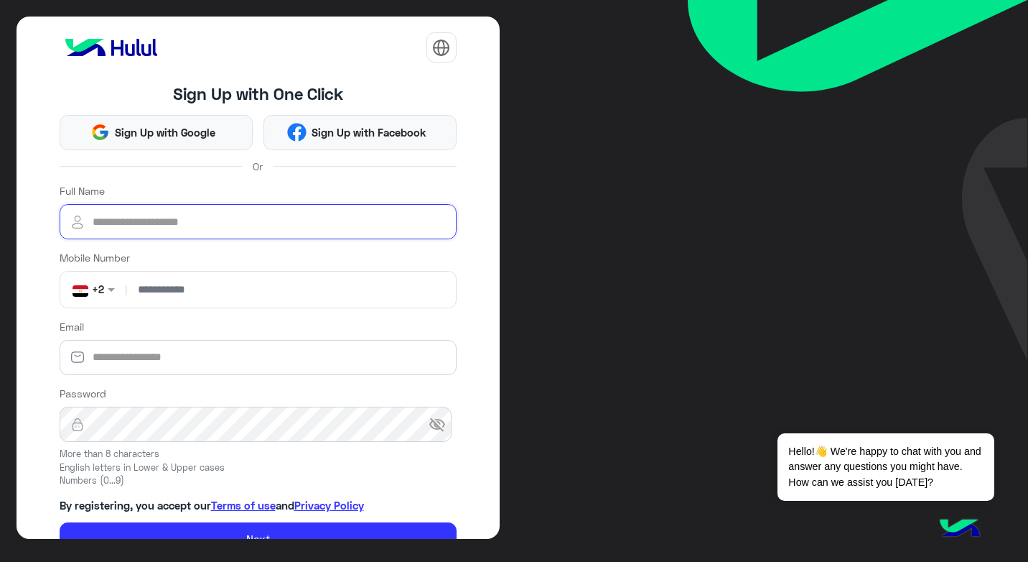
click at [174, 215] on input "Full Name" at bounding box center [258, 222] width 397 height 36
click at [226, 230] on input "Full Name" at bounding box center [258, 222] width 397 height 36
type input "**********"
type input "*"
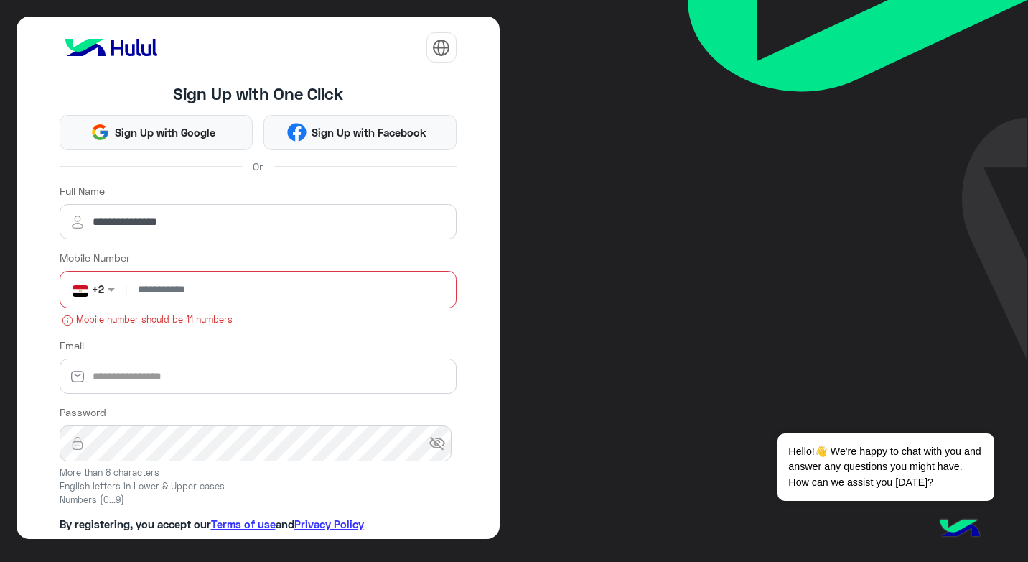
type input "**********"
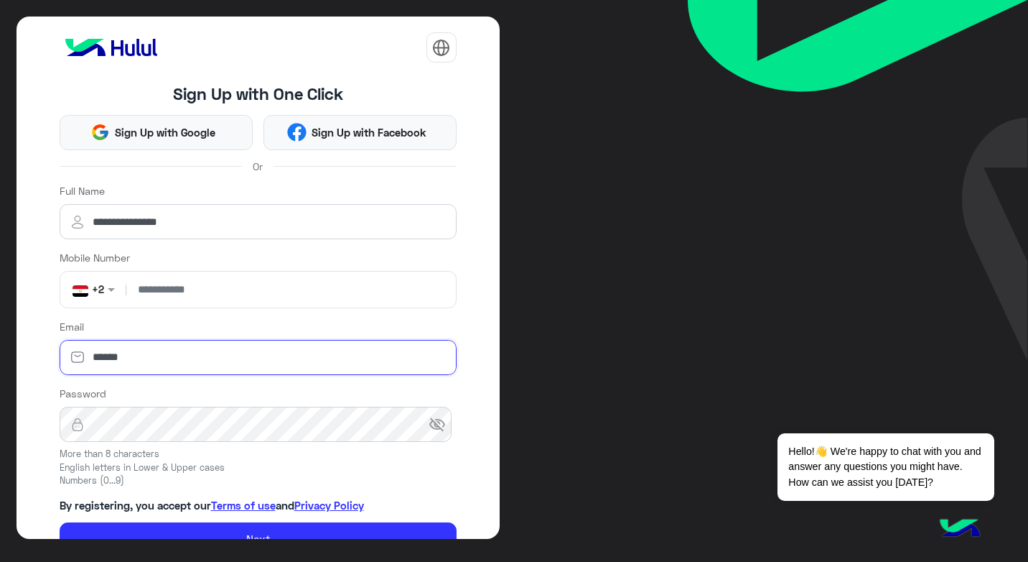
type input "**********"
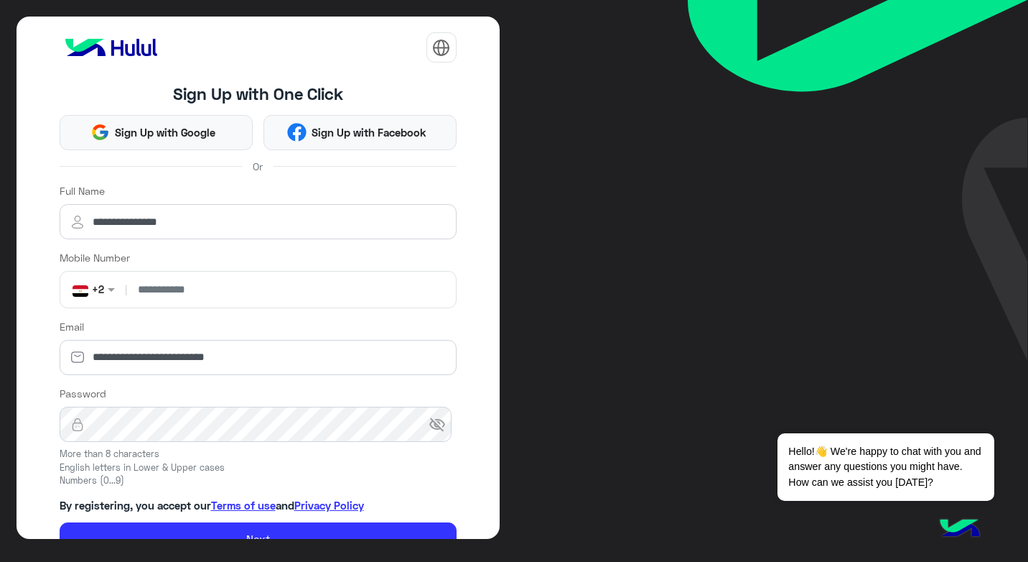
click at [430, 423] on span "visibility_off" at bounding box center [437, 424] width 17 height 17
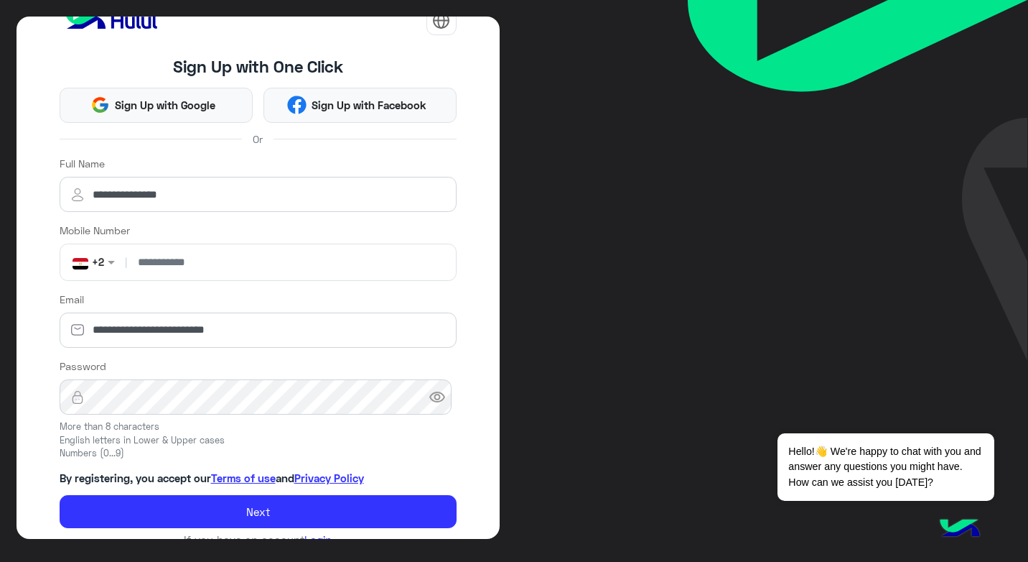
scroll to position [51, 0]
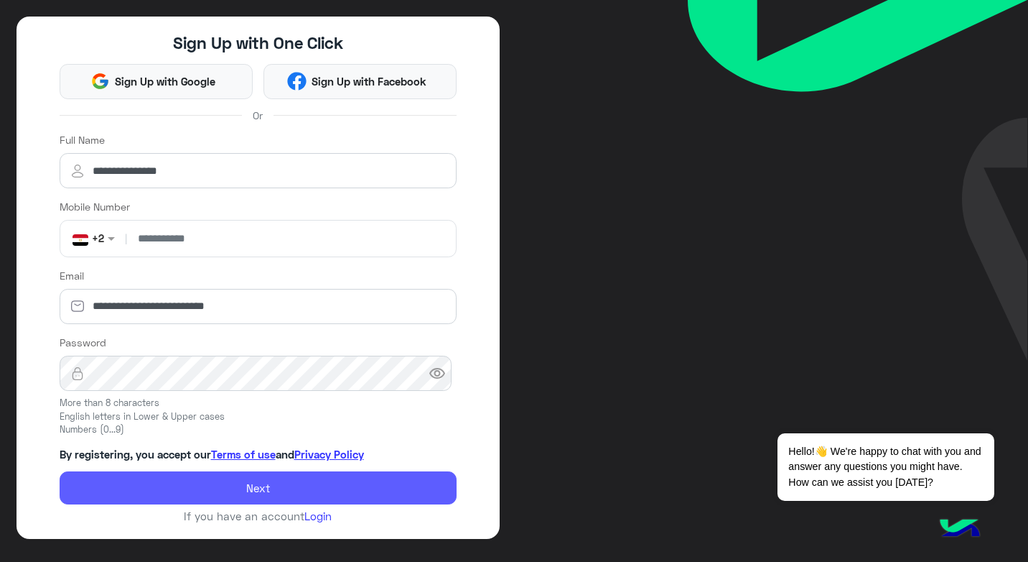
click at [328, 485] on button "Next" at bounding box center [258, 487] width 397 height 33
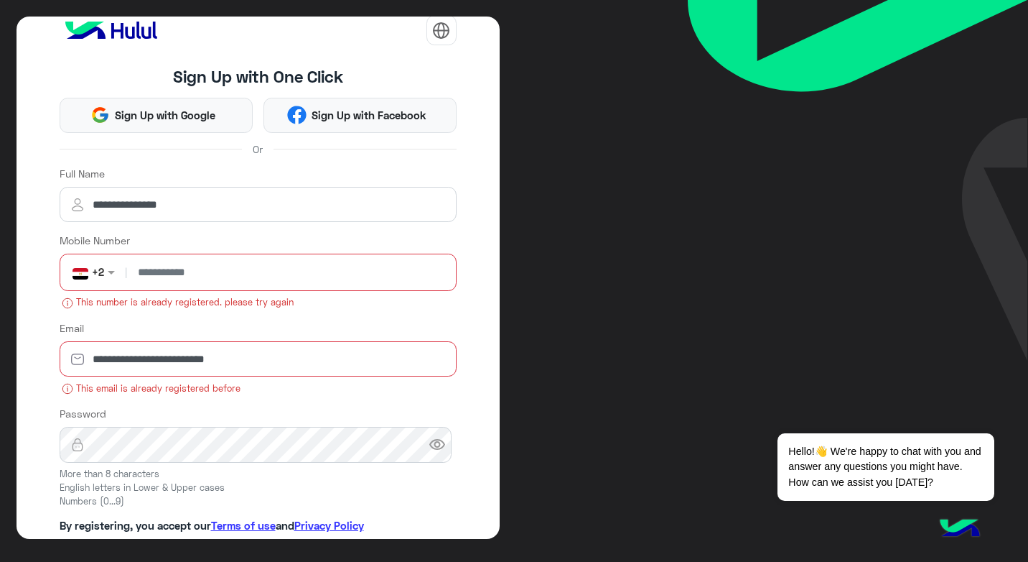
scroll to position [0, 0]
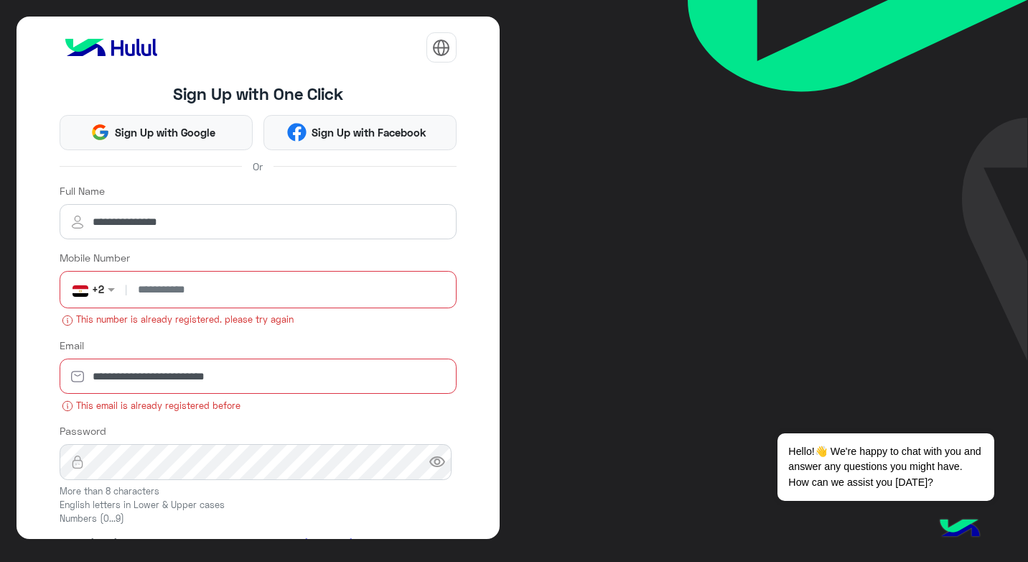
click at [101, 46] on img at bounding box center [111, 47] width 103 height 29
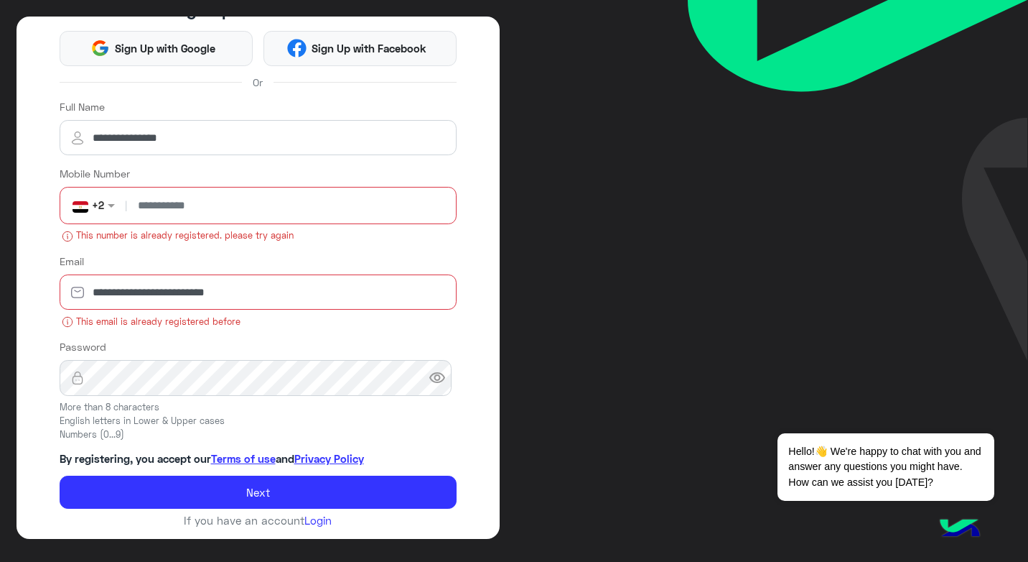
scroll to position [88, 0]
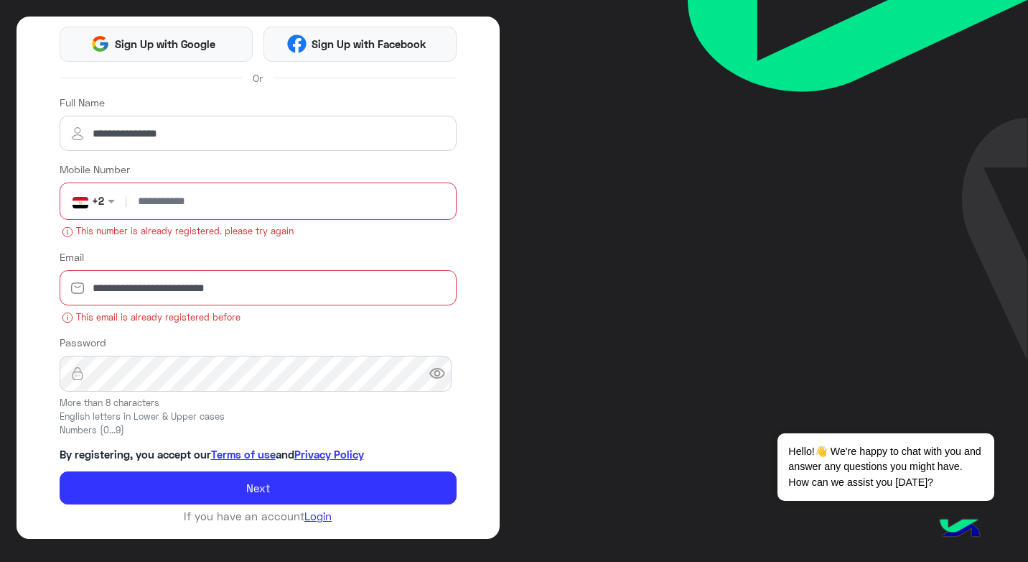
click at [316, 518] on link "Login" at bounding box center [317, 515] width 27 height 13
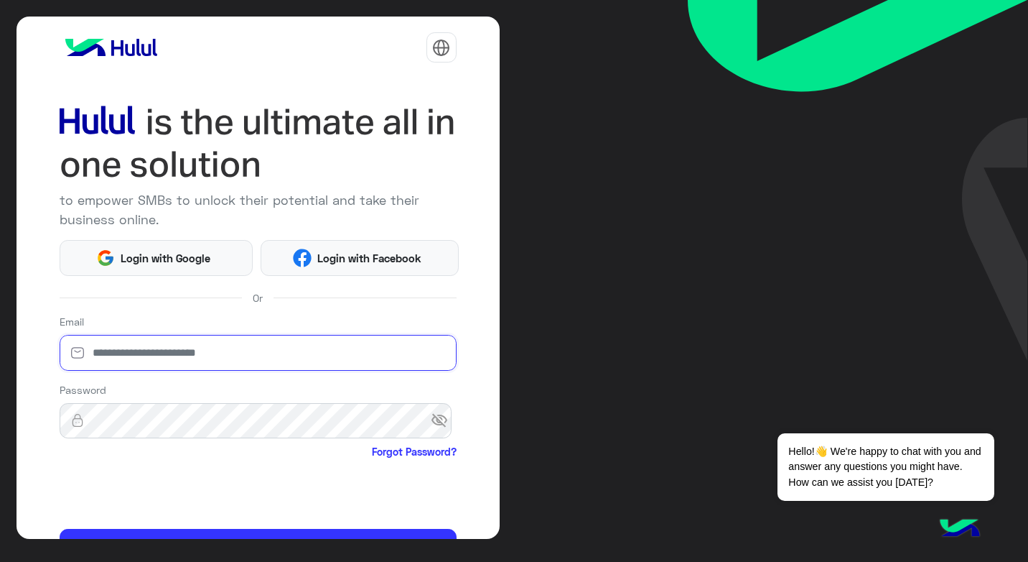
click at [212, 345] on input "email" at bounding box center [258, 353] width 397 height 36
type input "**********"
click at [431, 418] on span "visibility_off" at bounding box center [444, 421] width 26 height 26
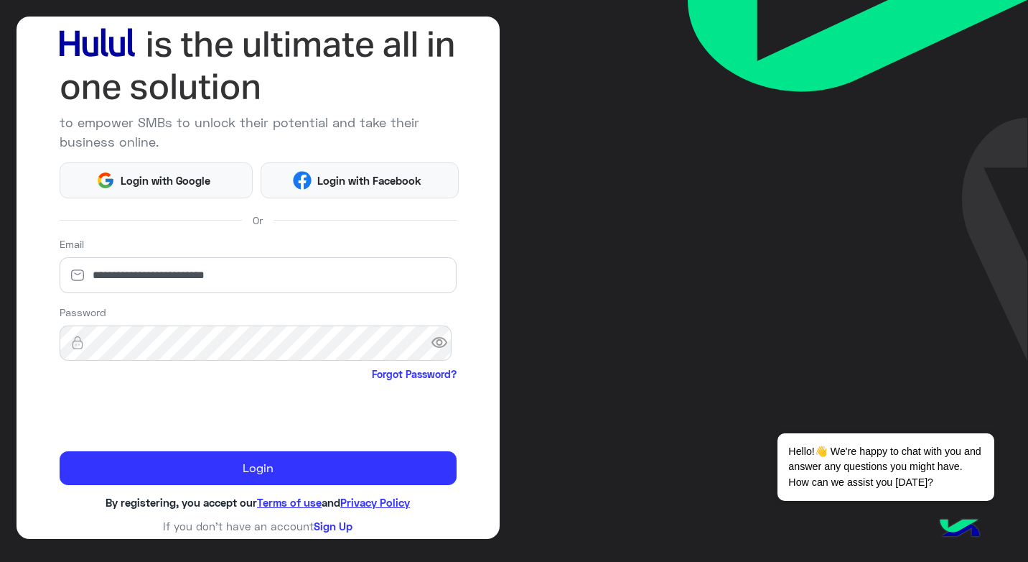
scroll to position [81, 0]
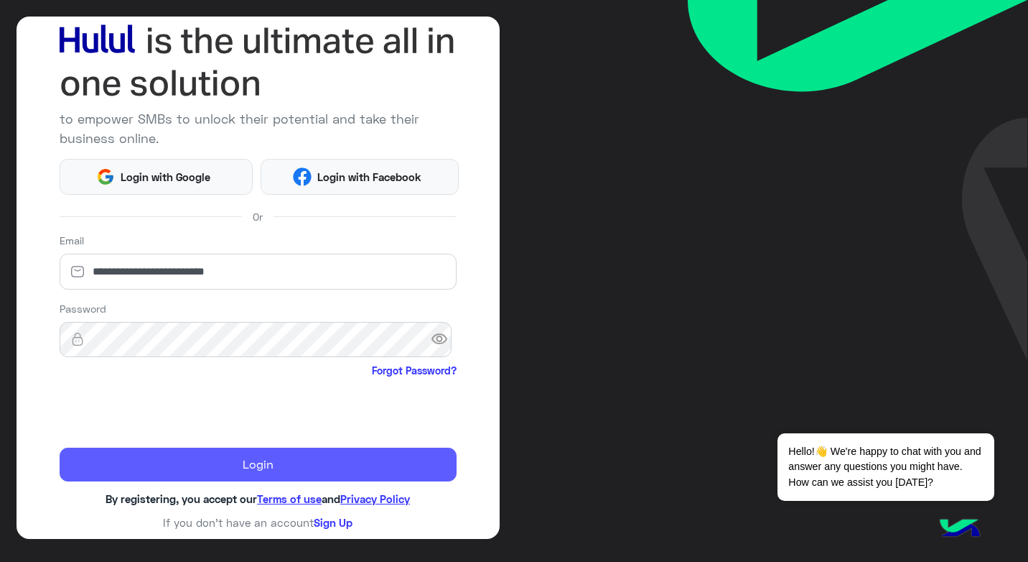
click at [253, 467] on button "Login" at bounding box center [258, 464] width 397 height 34
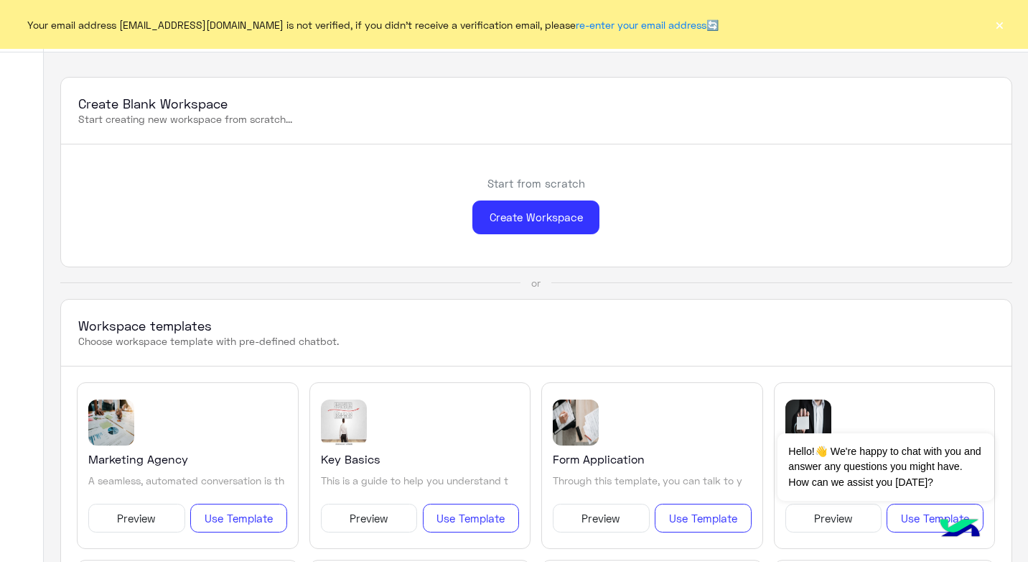
drag, startPoint x: 306, startPoint y: 177, endPoint x: 8, endPoint y: 109, distance: 305.7
drag, startPoint x: 8, startPoint y: 109, endPoint x: 805, endPoint y: 308, distance: 821.6
click at [806, 308] on div "Workspace templates Choose workspace template with pre-defined chatbot." at bounding box center [536, 332] width 951 height 67
drag, startPoint x: 550, startPoint y: 317, endPoint x: 641, endPoint y: 320, distance: 91.3
click at [641, 320] on h3 "Workspace templates" at bounding box center [536, 325] width 916 height 17
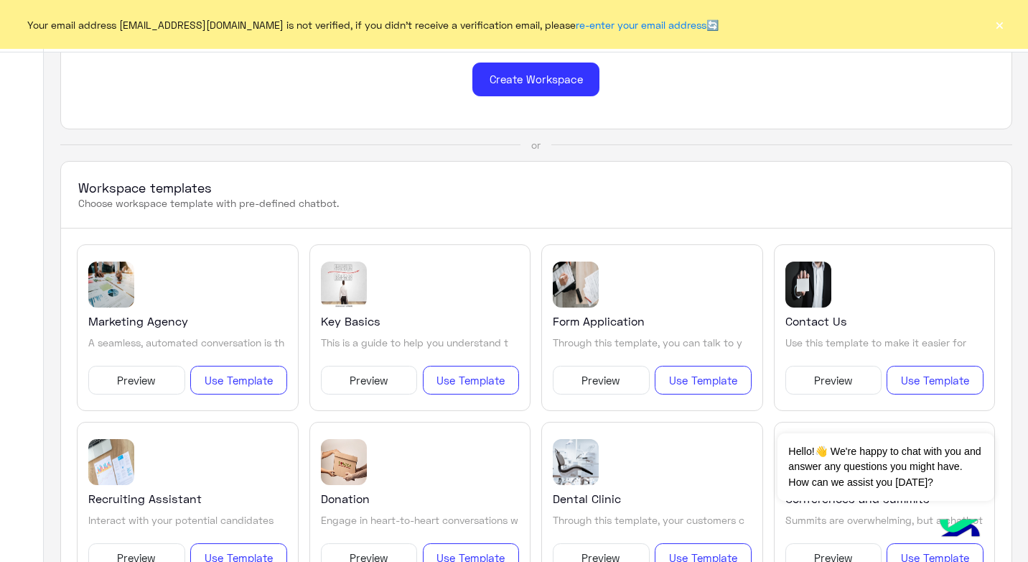
scroll to position [144, 0]
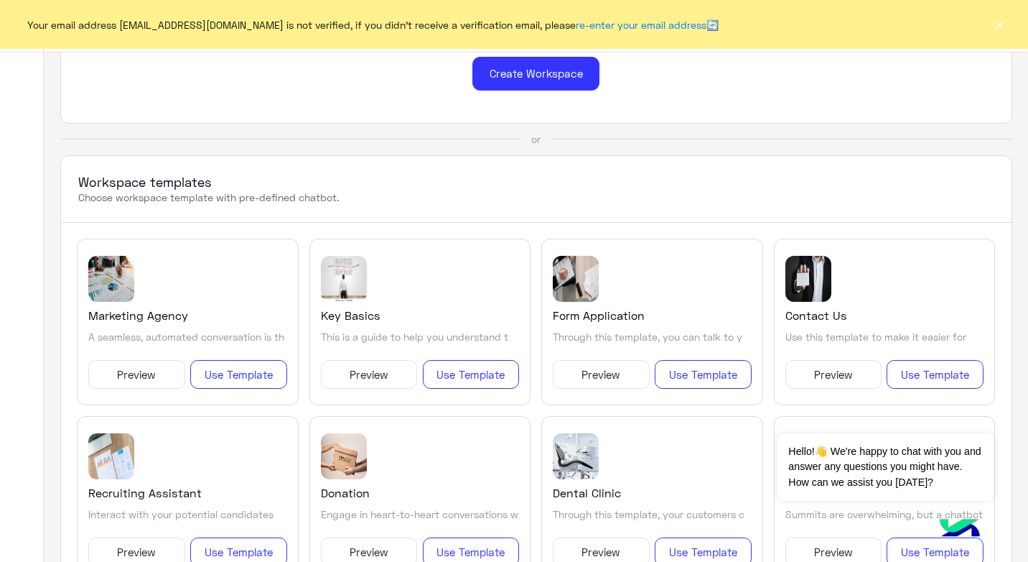
drag, startPoint x: 507, startPoint y: 316, endPoint x: 605, endPoint y: 208, distance: 145.9
click at [605, 208] on div "Workspace templates Choose workspace template with pre-defined chatbot." at bounding box center [536, 189] width 951 height 67
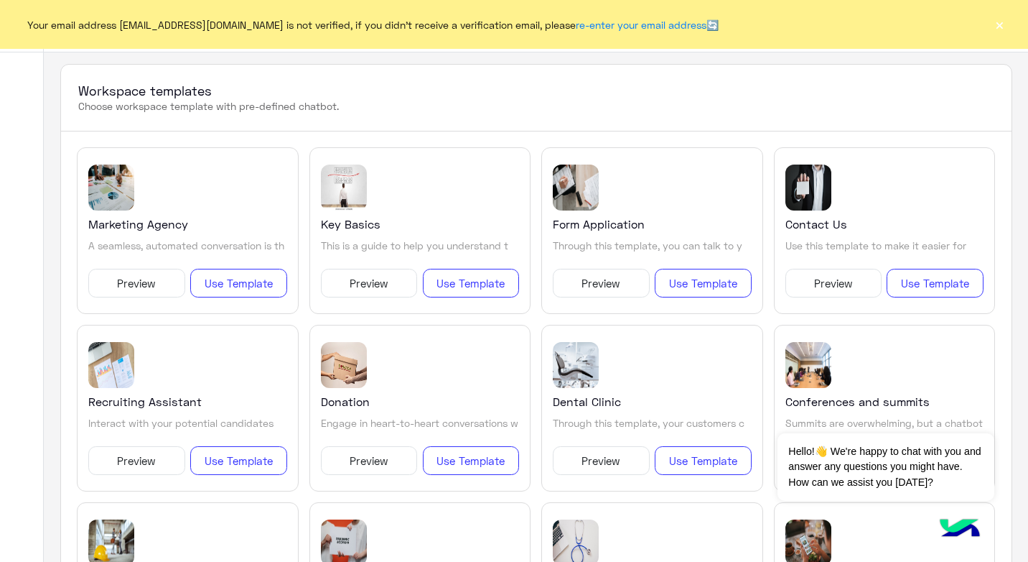
scroll to position [0, 0]
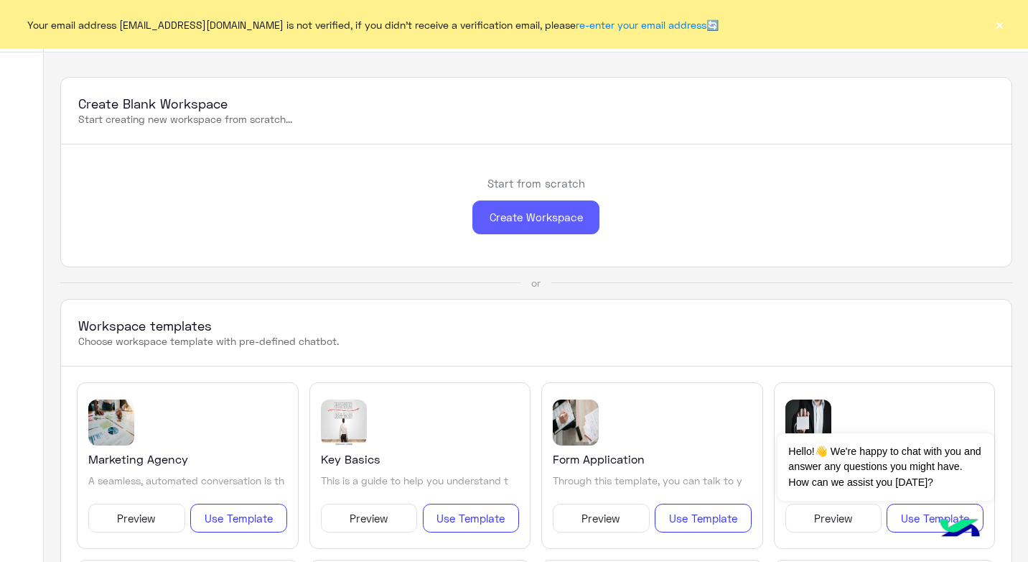
click at [516, 224] on div "Create Workspace" at bounding box center [536, 217] width 127 height 34
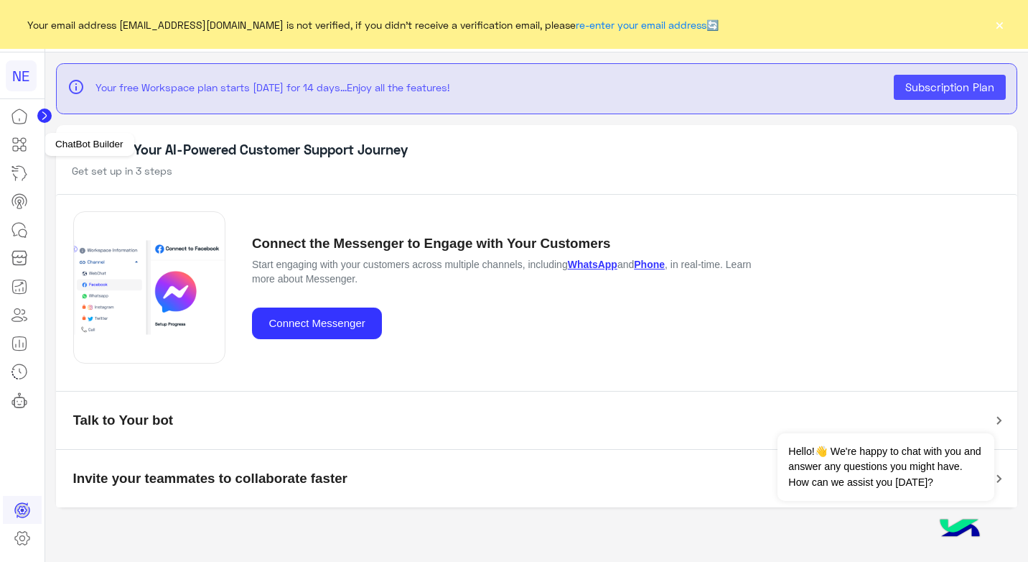
click at [19, 136] on icon at bounding box center [19, 144] width 17 height 17
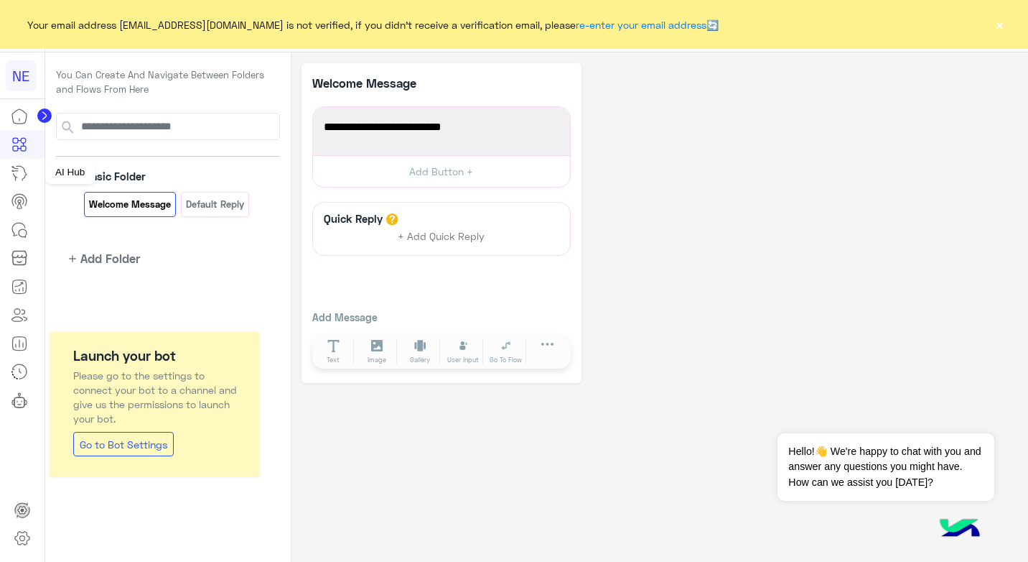
click at [33, 167] on link at bounding box center [19, 173] width 39 height 29
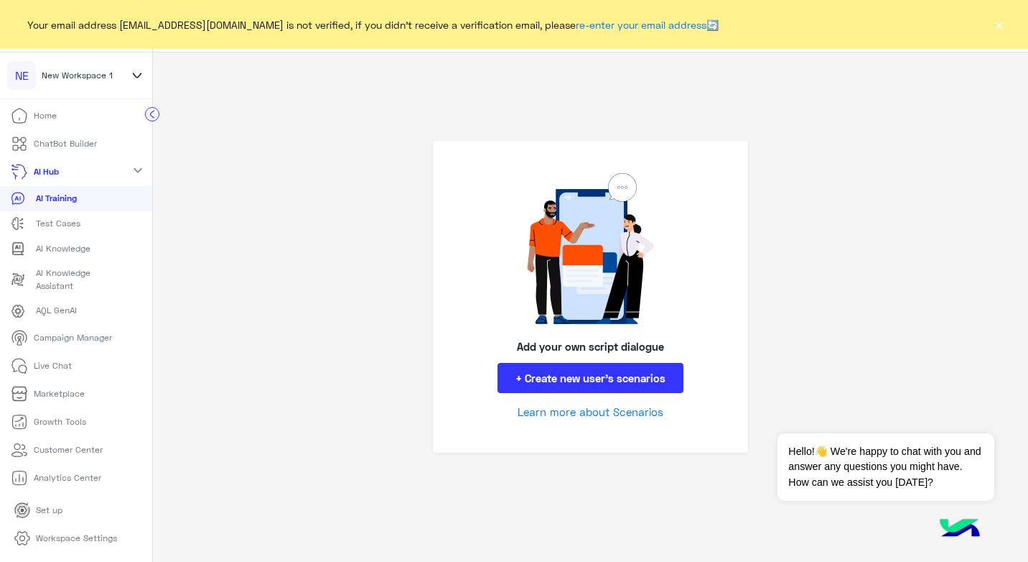
click at [66, 359] on p "Live Chat" at bounding box center [53, 365] width 38 height 13
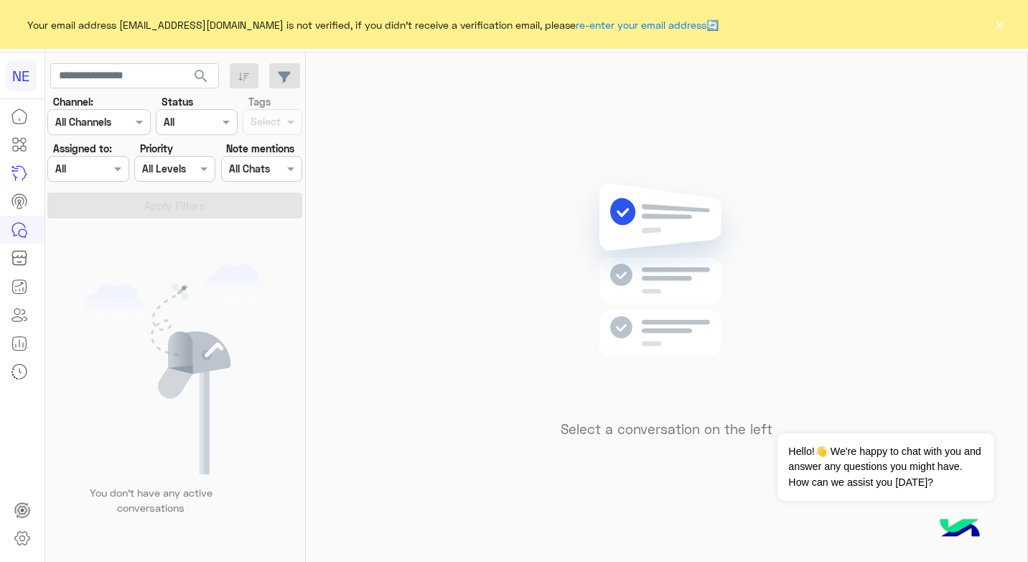
click at [131, 125] on div at bounding box center [99, 121] width 102 height 17
click at [236, 132] on div "Channel All" at bounding box center [196, 122] width 81 height 26
click at [210, 126] on div at bounding box center [197, 121] width 80 height 17
click at [975, 420] on button "Dismiss ✕" at bounding box center [951, 415] width 86 height 29
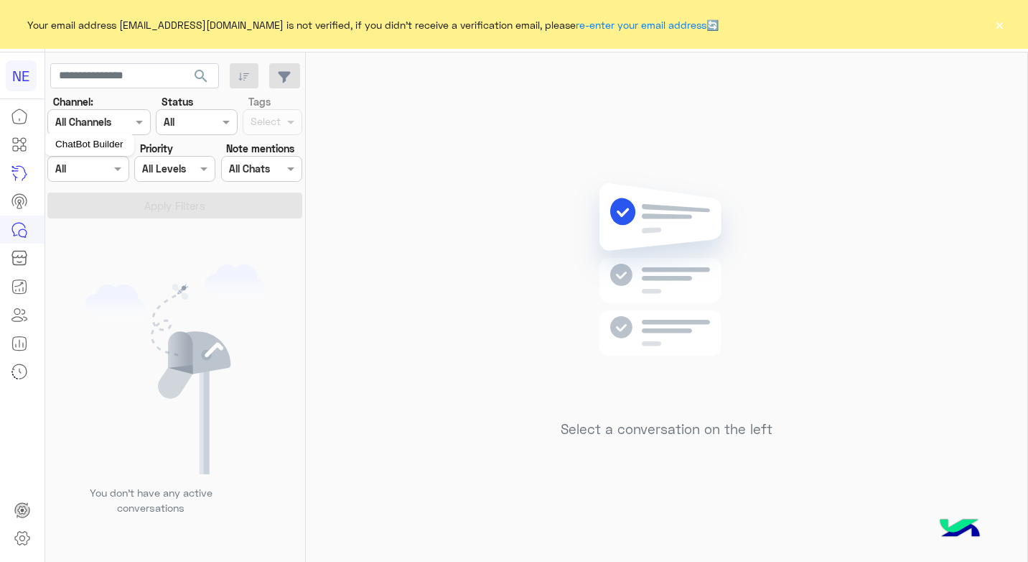
click at [17, 141] on icon at bounding box center [19, 144] width 17 height 17
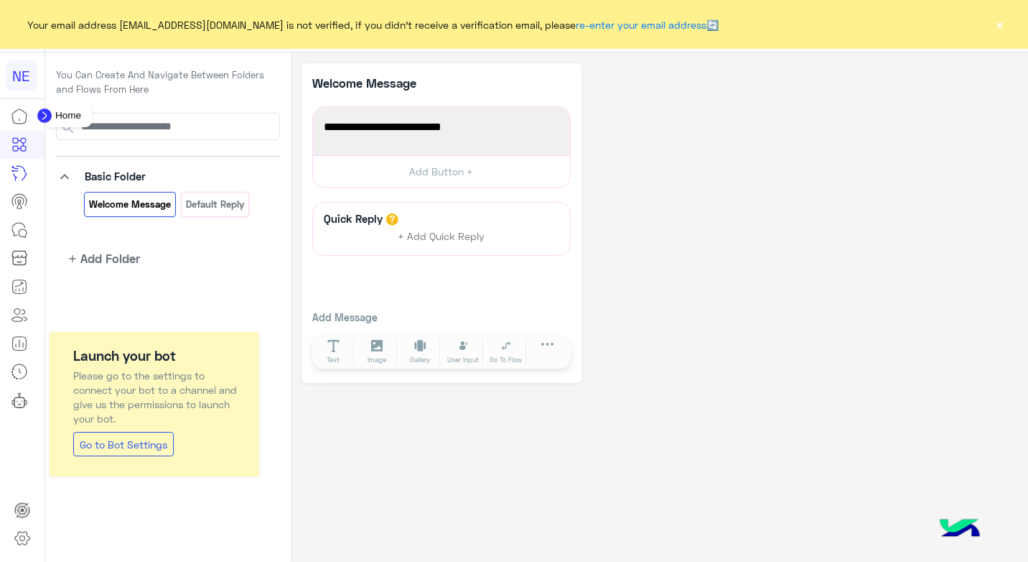
click at [14, 121] on icon at bounding box center [19, 116] width 17 height 17
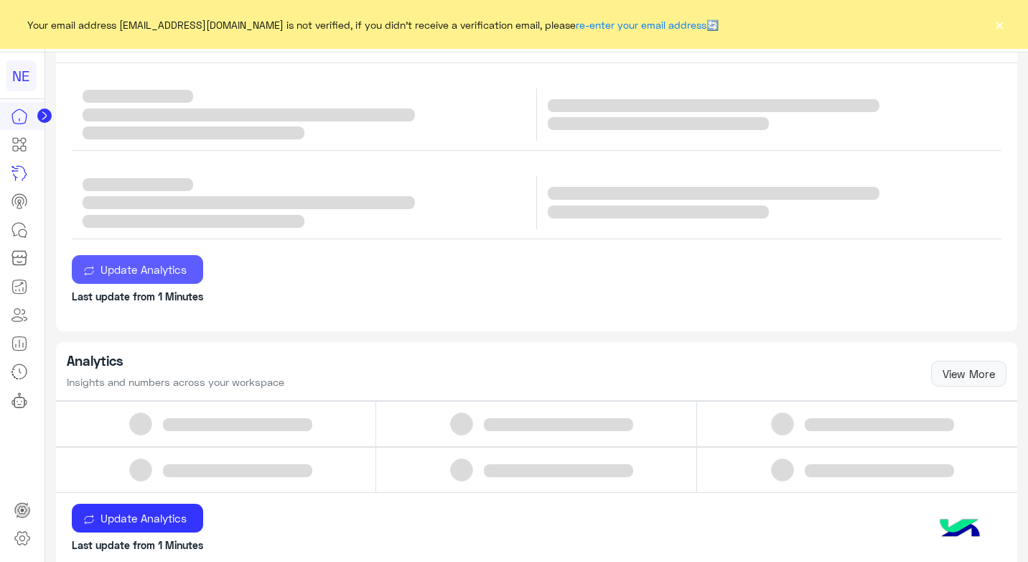
scroll to position [575, 0]
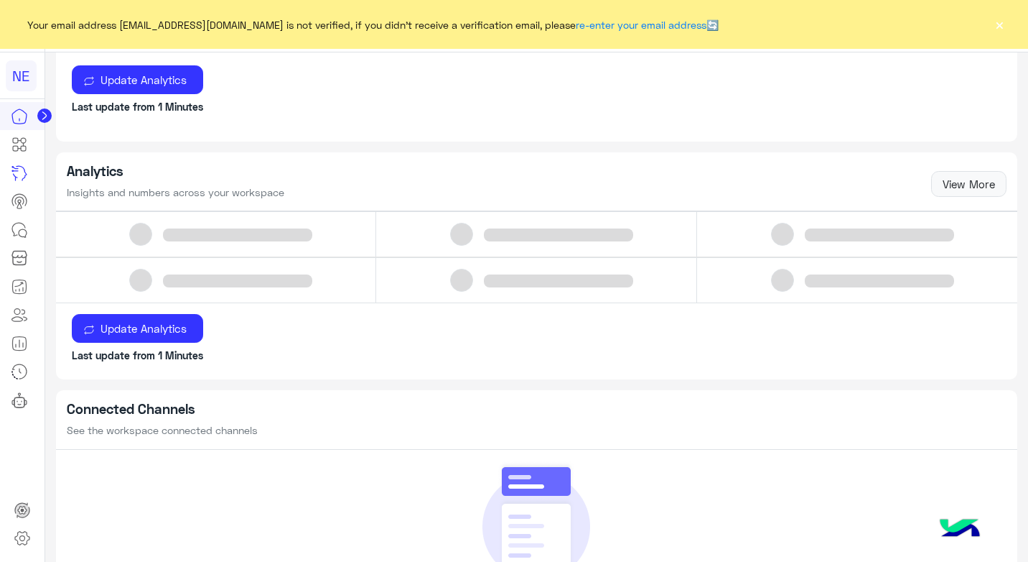
drag, startPoint x: 286, startPoint y: 471, endPoint x: 371, endPoint y: 408, distance: 105.7
click at [371, 408] on div "Connected Channels See the workspace connected channels" at bounding box center [537, 419] width 962 height 59
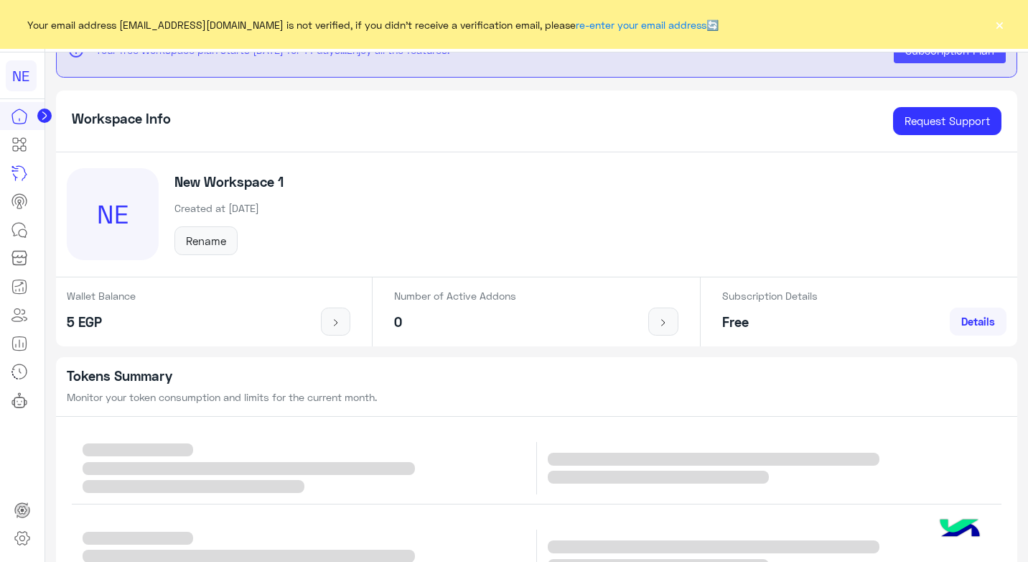
scroll to position [0, 0]
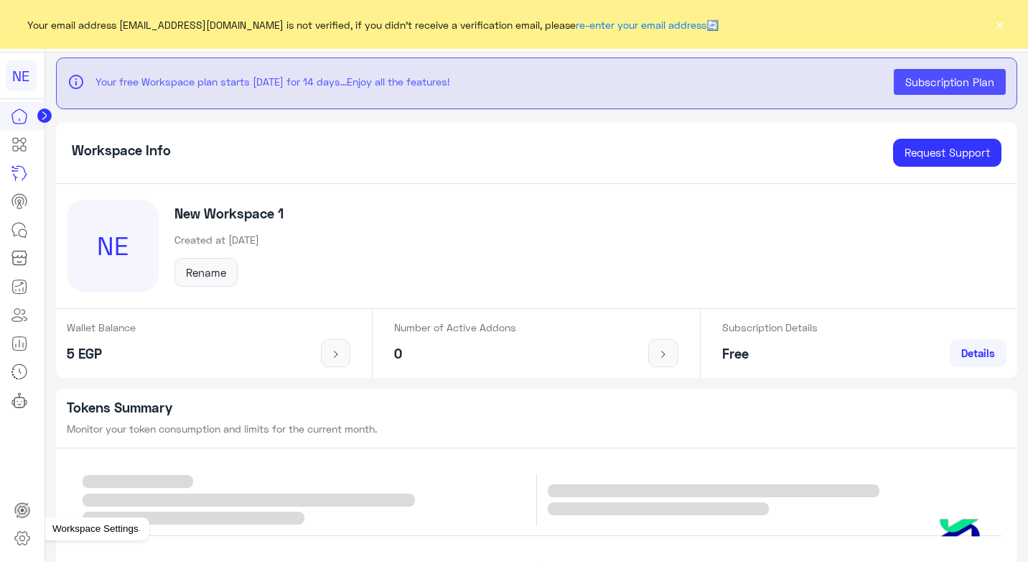
click at [24, 534] on icon at bounding box center [22, 537] width 17 height 17
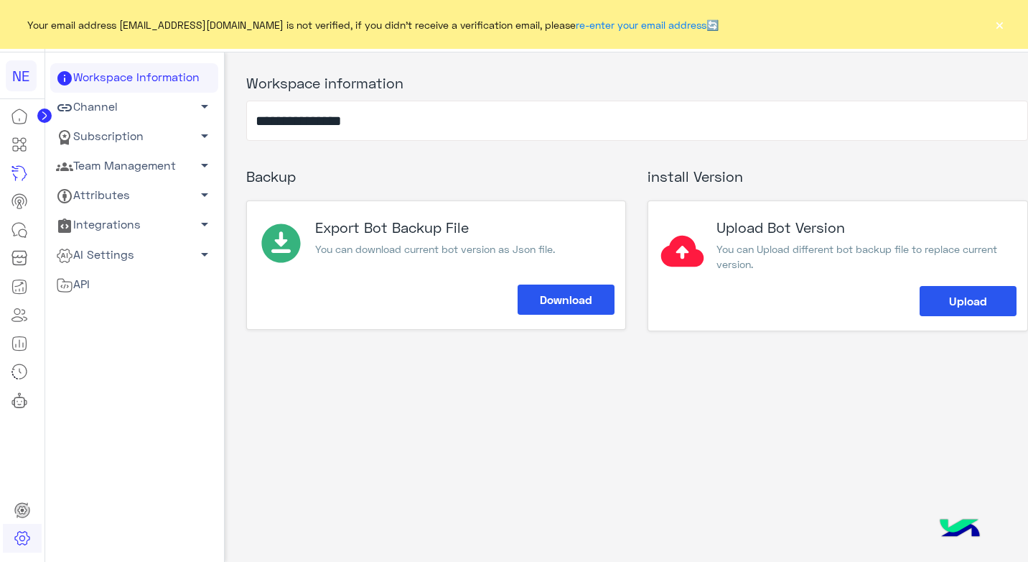
click at [116, 255] on link "AI Settings arrow_drop_down" at bounding box center [134, 254] width 168 height 29
click at [154, 328] on link "Language Configuration" at bounding box center [134, 332] width 168 height 25
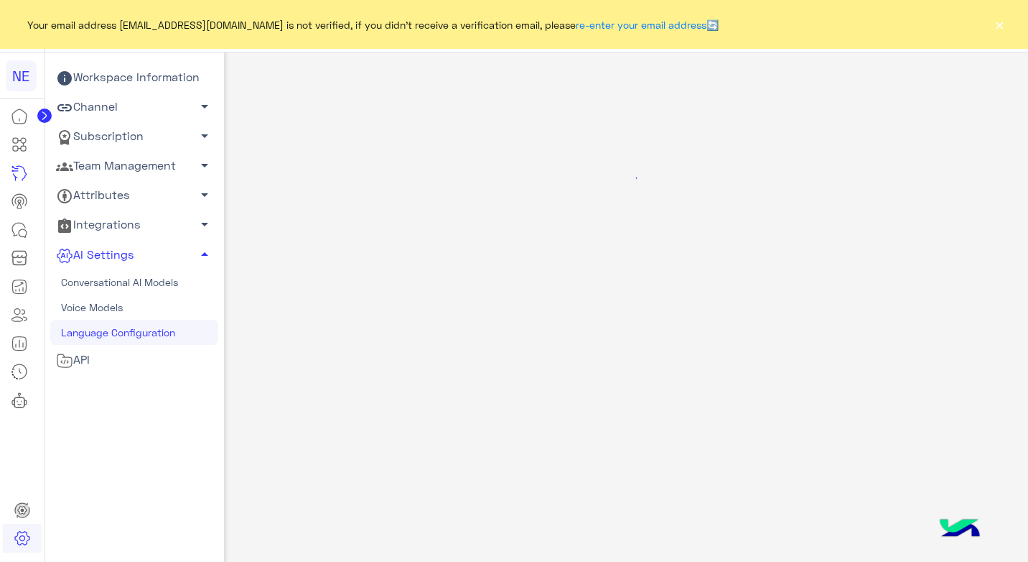
click at [70, 110] on icon at bounding box center [64, 107] width 14 height 7
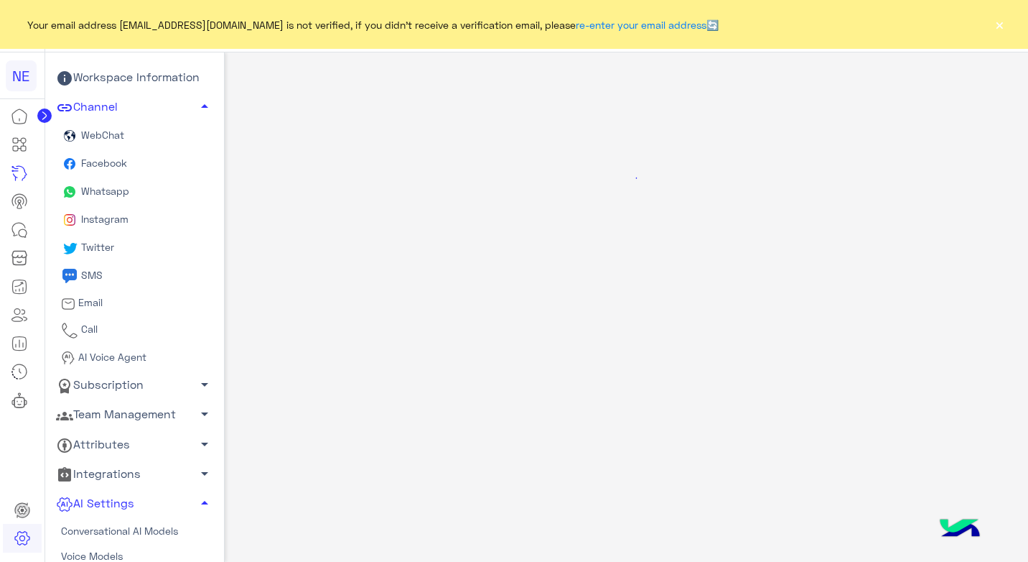
click at [105, 188] on span "Whatsapp" at bounding box center [103, 191] width 51 height 12
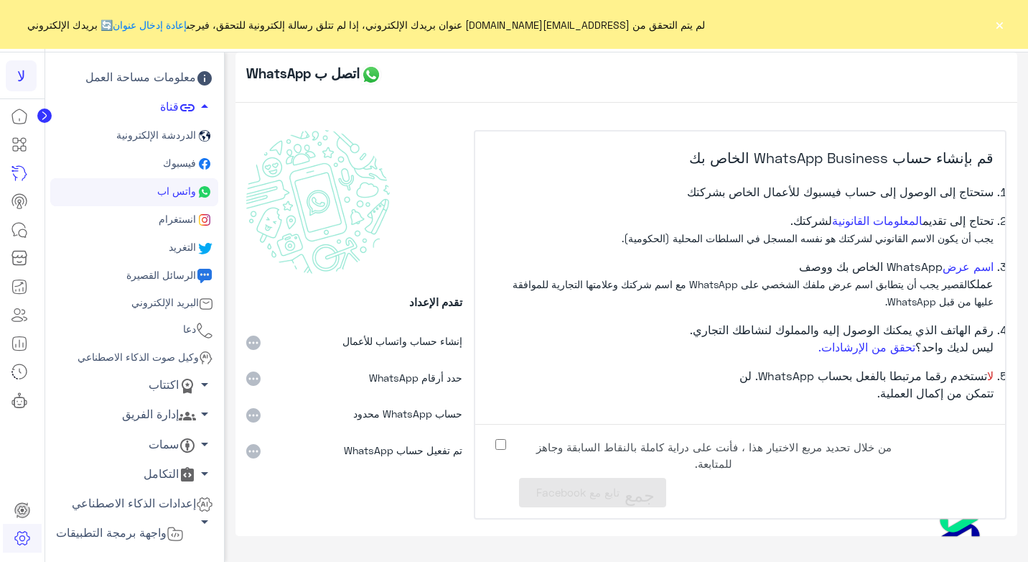
click at [494, 442] on label "من خلال تحديد مربع الاختيار هذا ، فأنت على دراية كاملة بالنقاط السابقة وجاهز لل…" at bounding box center [702, 451] width 431 height 32
click at [253, 351] on li "حدد أرقام WhatsApp" at bounding box center [354, 368] width 217 height 37
click at [248, 341] on icon at bounding box center [253, 342] width 14 height 14
click at [197, 81] on icon at bounding box center [204, 78] width 14 height 14
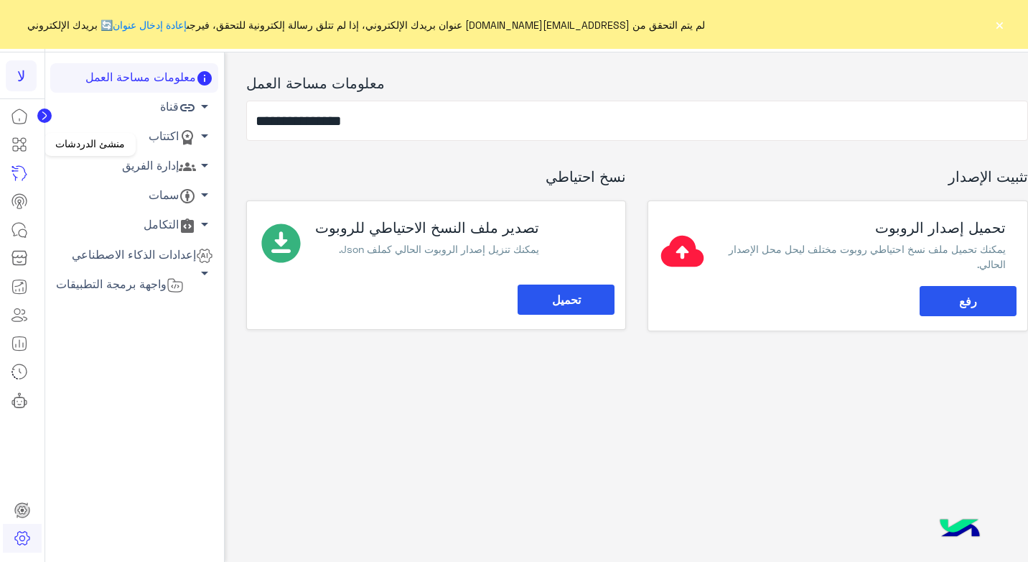
click at [21, 134] on link at bounding box center [19, 144] width 39 height 29
click at [11, 143] on icon at bounding box center [19, 144] width 17 height 17
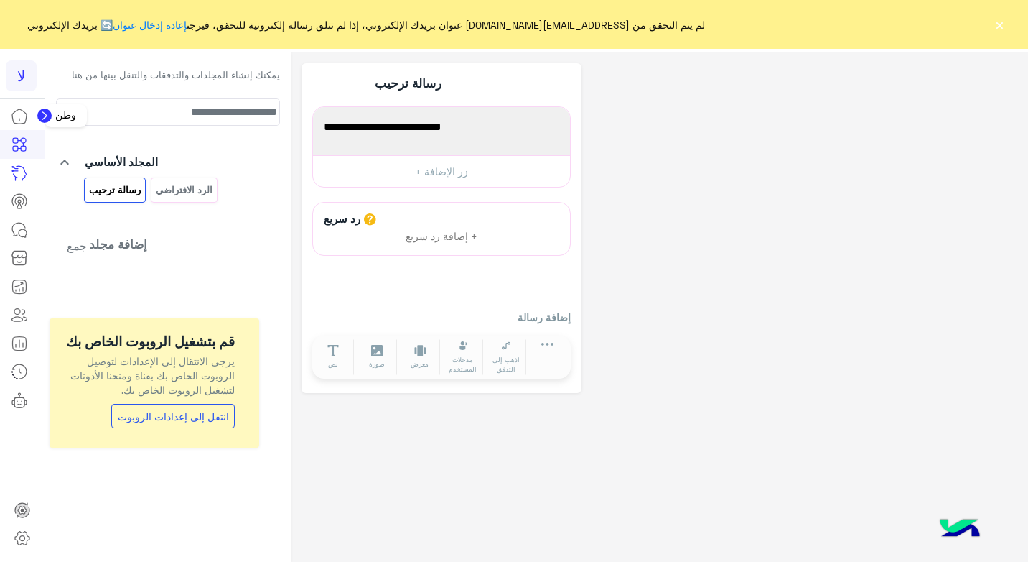
click at [15, 119] on icon at bounding box center [19, 116] width 17 height 17
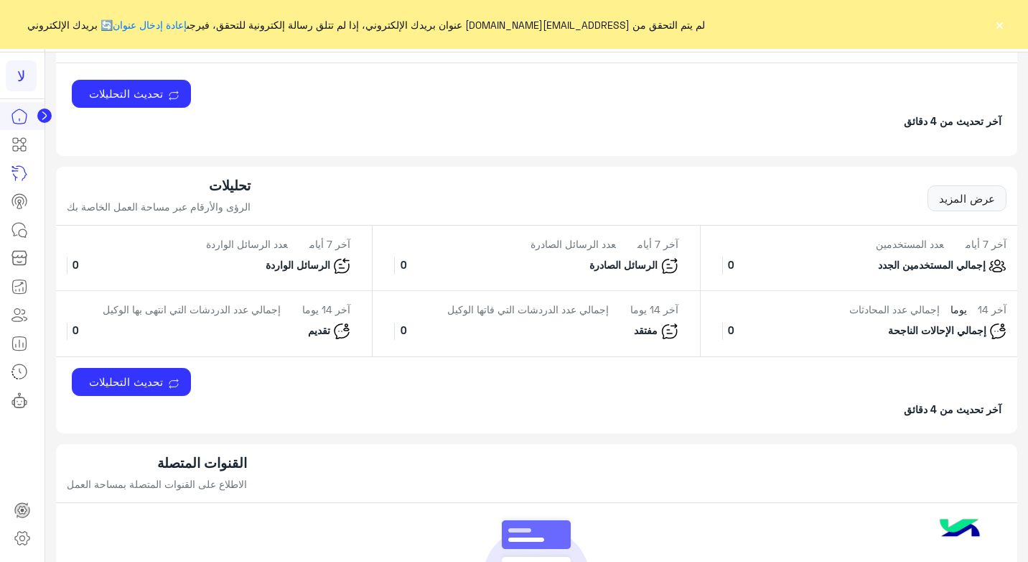
scroll to position [575, 0]
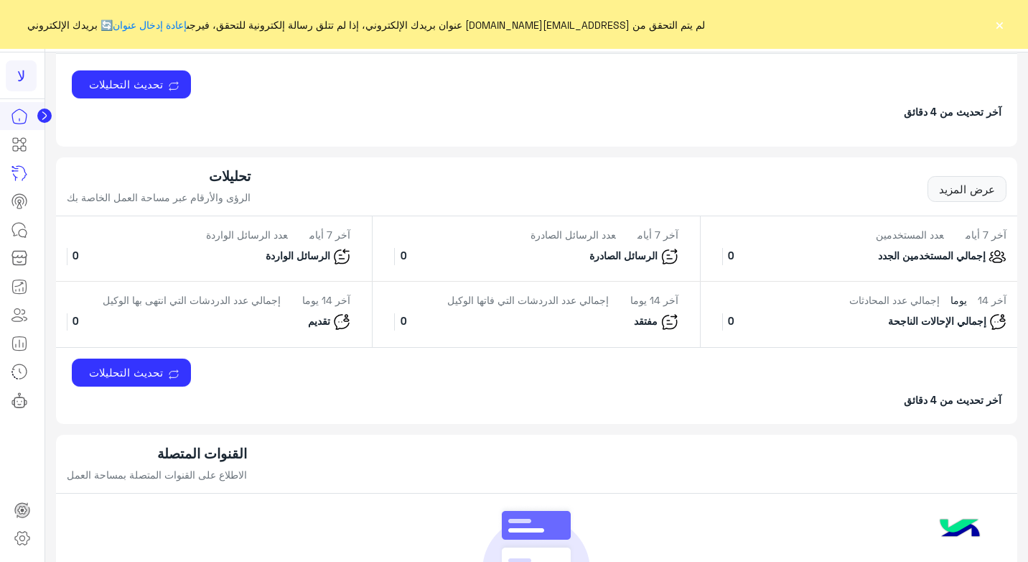
click at [529, 561] on html "لا لم يتم التحقق من [EMAIL_ADDRESS][DOMAIN_NAME] عنوان بريدك الإلكتروني، إذا لم…" at bounding box center [514, 281] width 1028 height 562
click at [29, 195] on link at bounding box center [19, 201] width 39 height 29
